Goal: Communication & Community: Share content

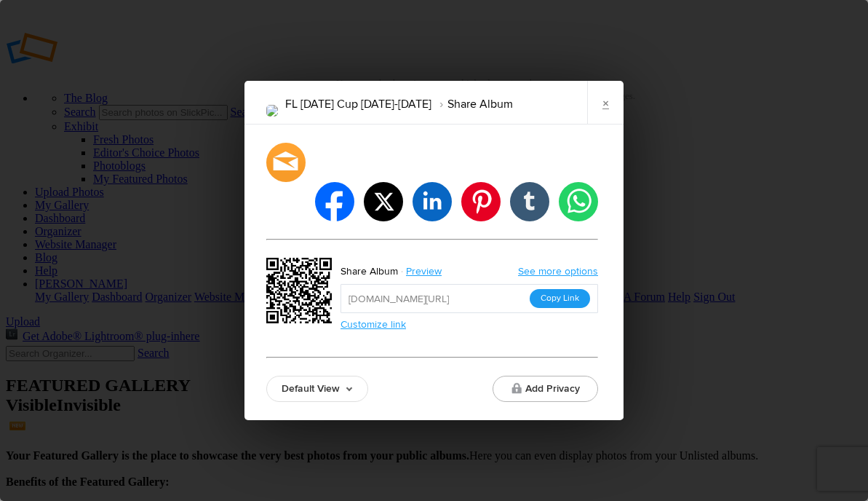
click at [569, 289] on button "Copy Link" at bounding box center [560, 298] width 60 height 19
click at [603, 117] on link "×" at bounding box center [605, 103] width 36 height 44
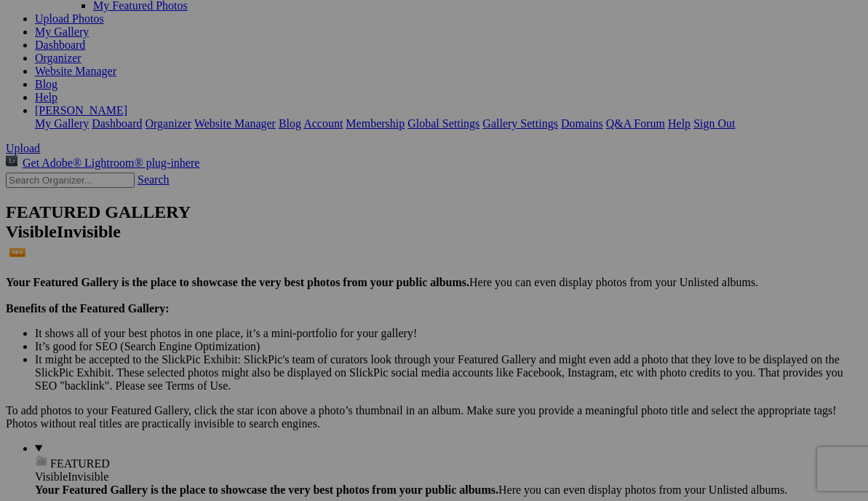
scroll to position [174, 0]
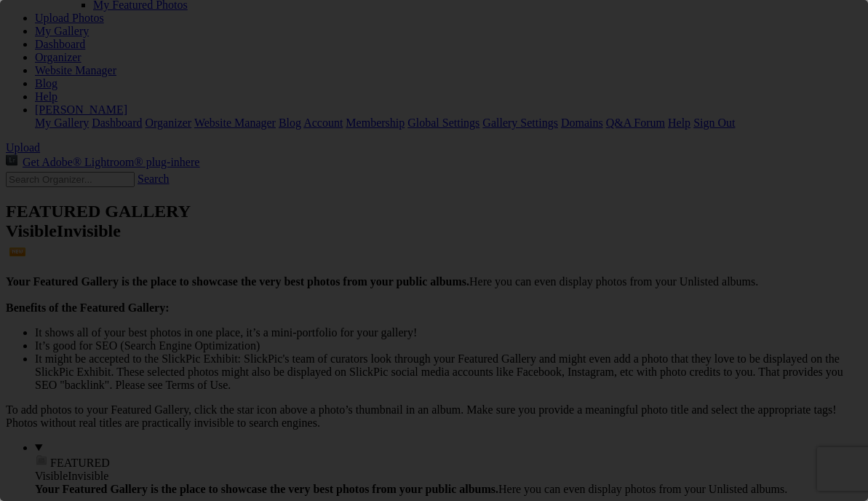
scroll to position [0, 0]
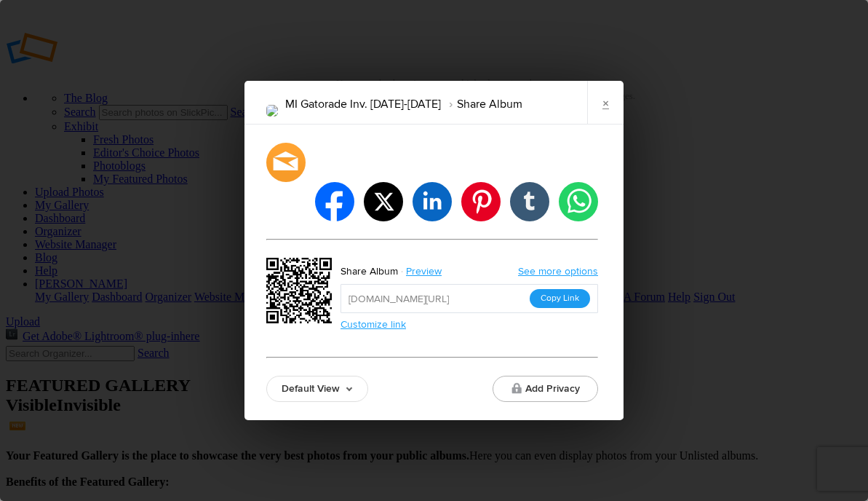
click at [544, 289] on button "Copy Link" at bounding box center [560, 298] width 60 height 19
click at [595, 121] on link "×" at bounding box center [605, 103] width 36 height 44
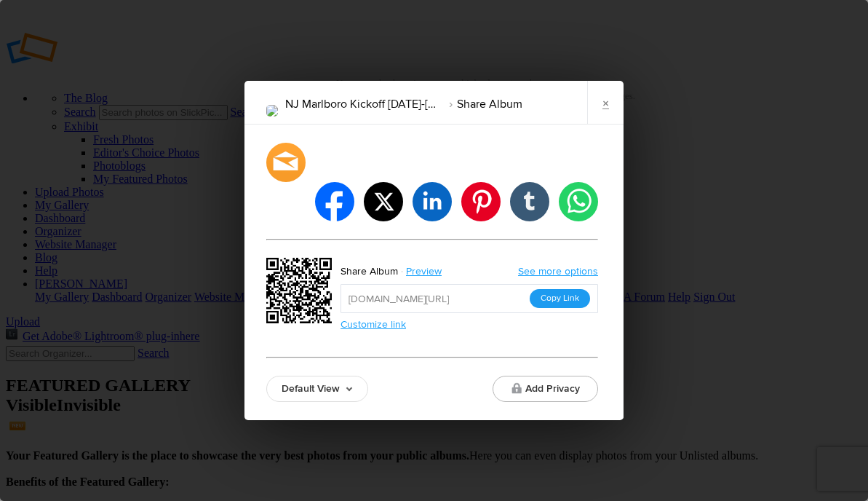
click at [560, 289] on button "Copy Link" at bounding box center [560, 298] width 60 height 19
